Goal: Find specific page/section: Find specific page/section

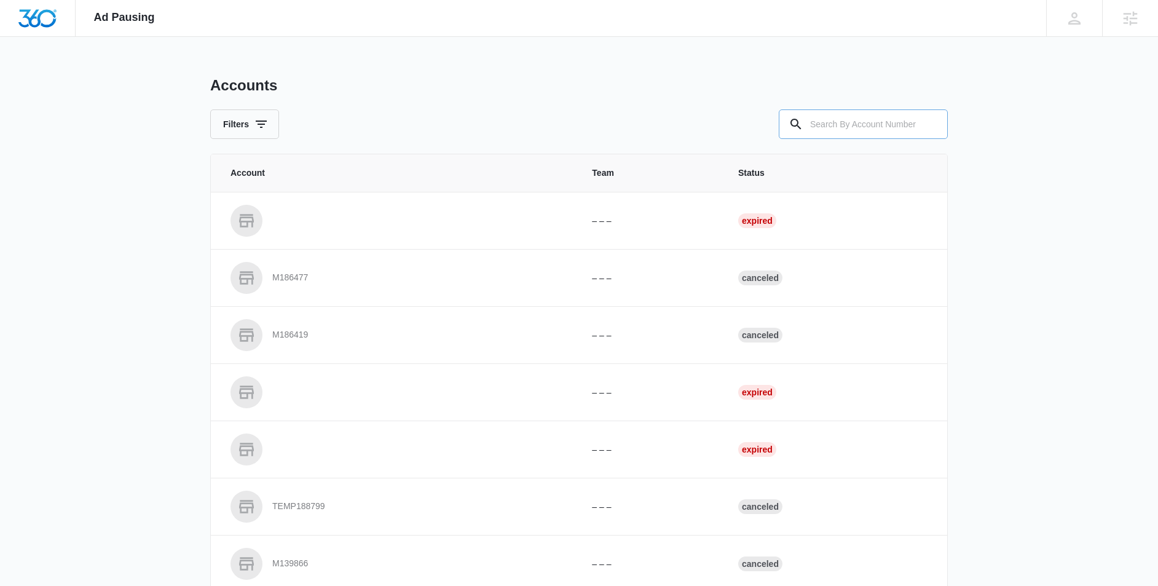
click at [861, 123] on input "text" at bounding box center [863, 124] width 169 height 30
type input "Binding Movers"
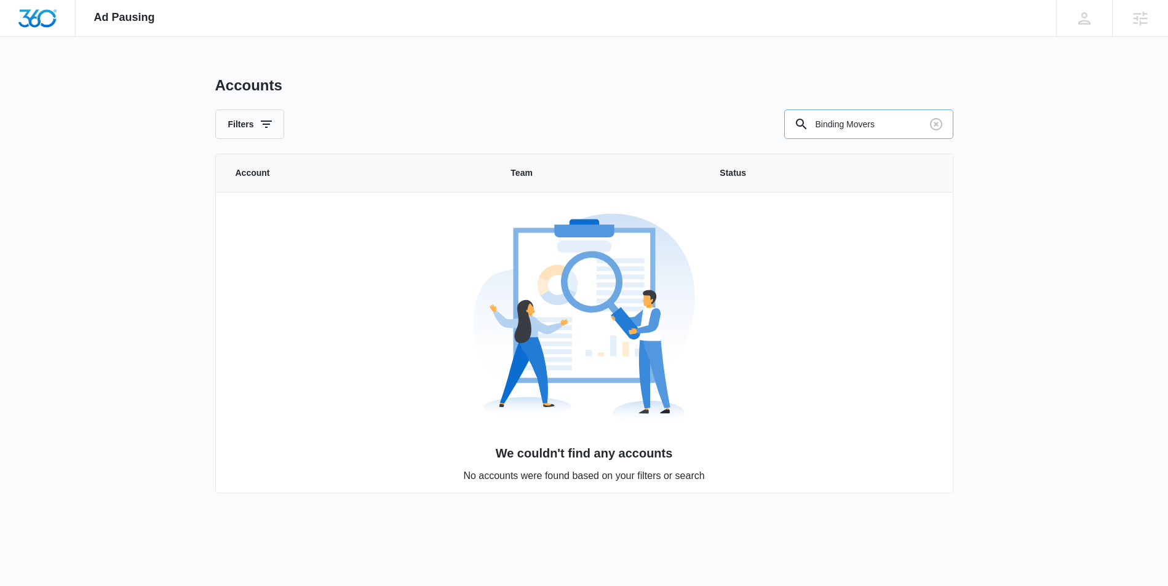
click at [890, 128] on input "Binding Movers" at bounding box center [868, 124] width 169 height 30
type input "E"
click at [856, 125] on input "Eco" at bounding box center [868, 124] width 169 height 30
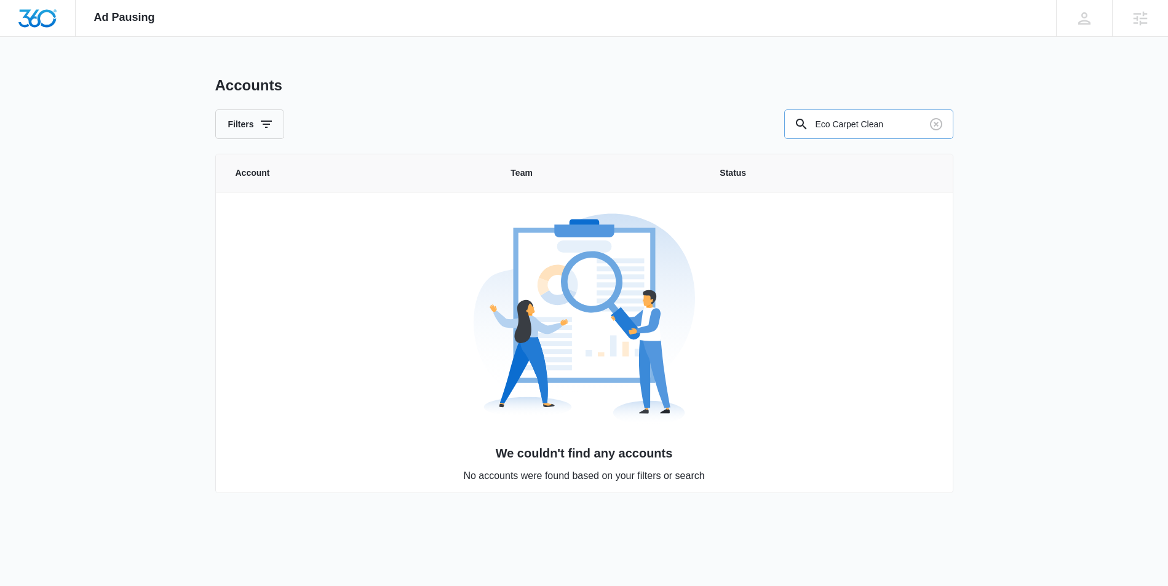
type input "Eco Carpet Clean"
click at [879, 131] on input "Eco Carpet Clean" at bounding box center [868, 124] width 169 height 30
click at [846, 117] on input "text" at bounding box center [868, 124] width 169 height 30
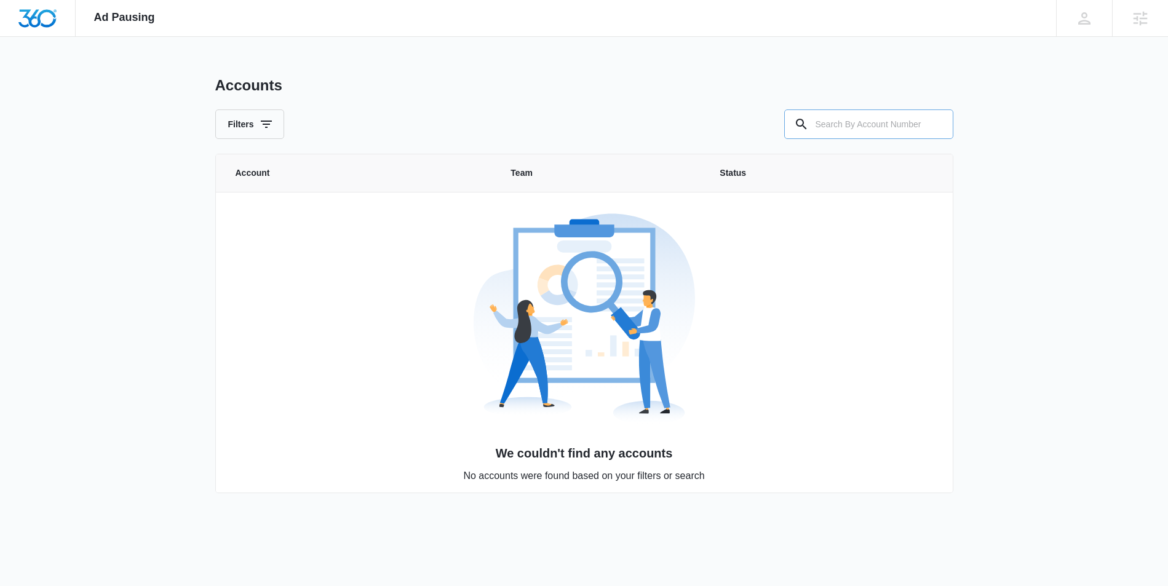
paste input "M335898"
type input "M335898"
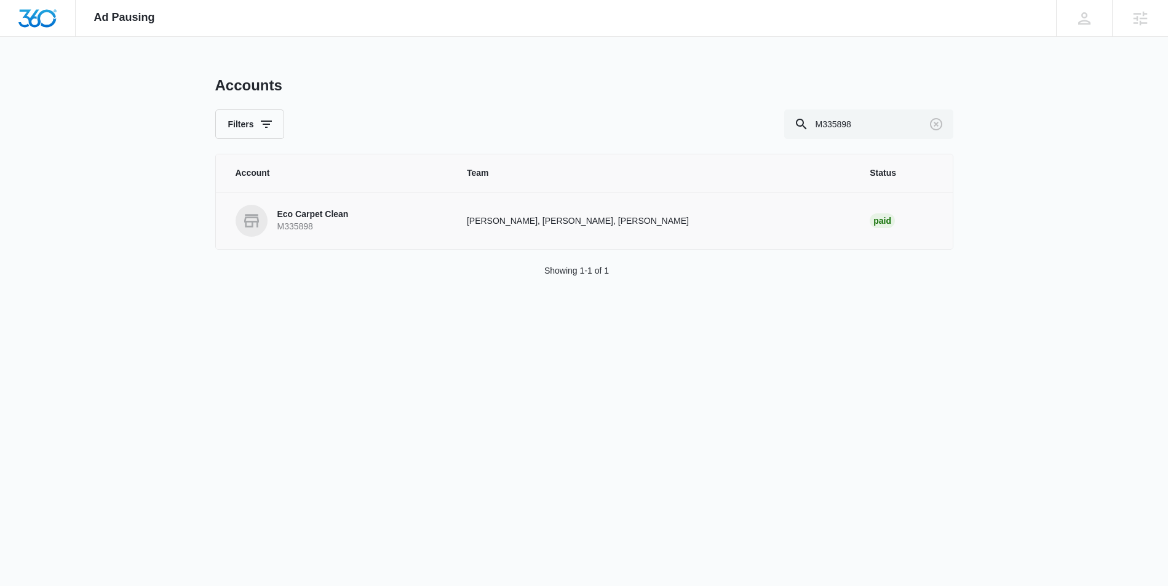
click at [315, 216] on p "Eco Carpet Clean" at bounding box center [312, 214] width 71 height 12
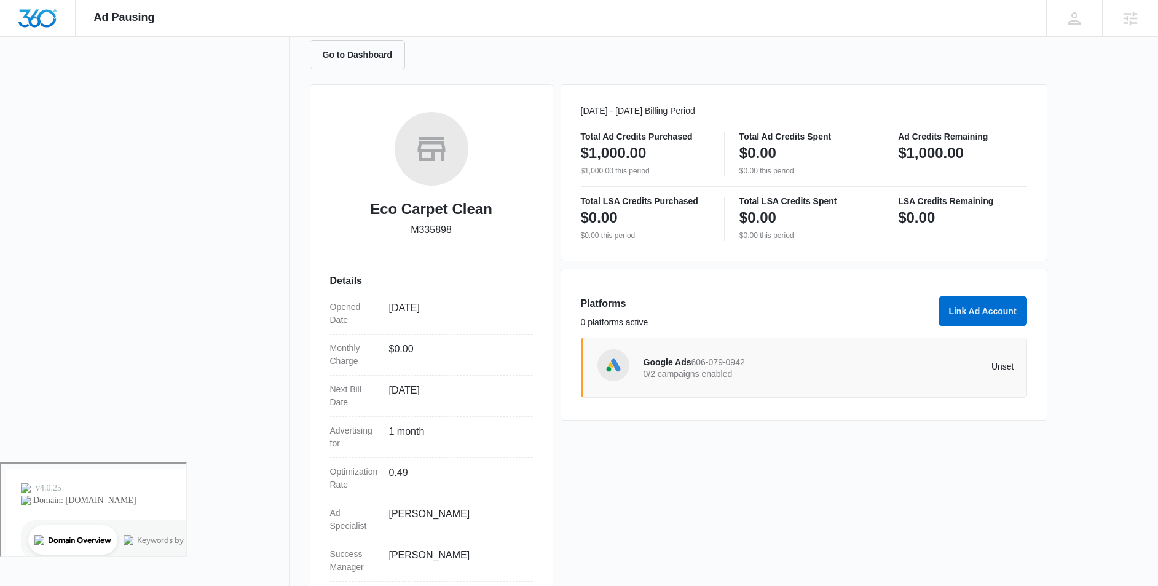
scroll to position [154, 0]
